Goal: Transaction & Acquisition: Subscribe to service/newsletter

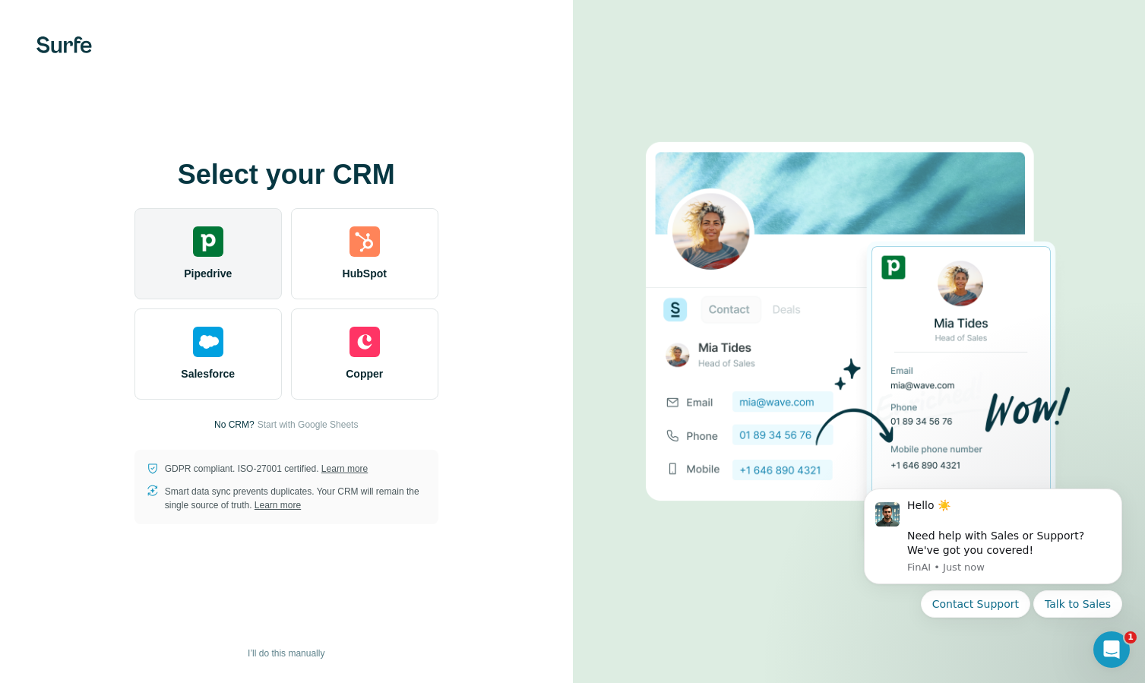
click at [231, 245] on div "Pipedrive" at bounding box center [207, 253] width 147 height 91
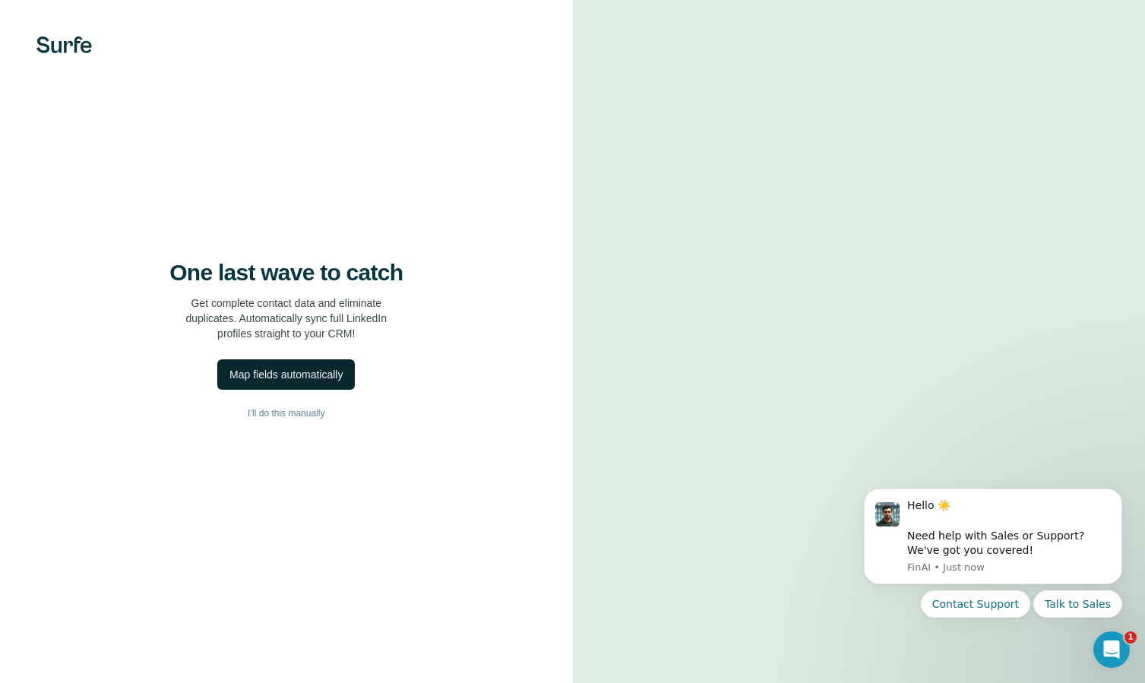
click at [284, 376] on div "Map fields automatically" at bounding box center [285, 374] width 113 height 15
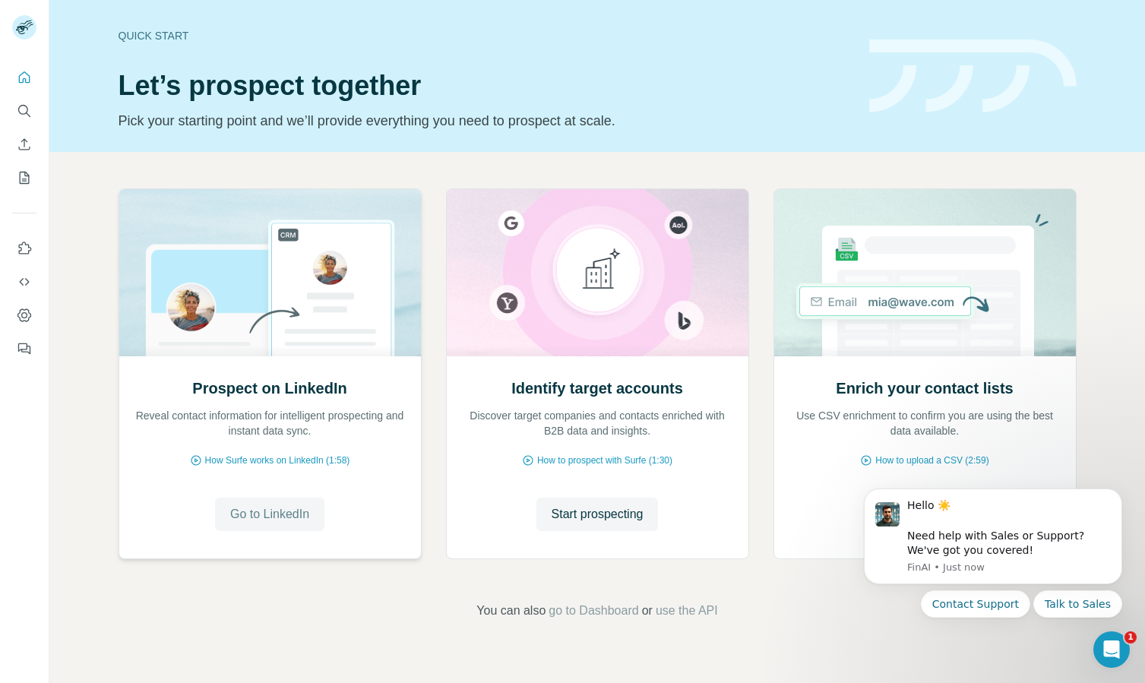
click at [261, 510] on span "Go to LinkedIn" at bounding box center [269, 514] width 79 height 18
